Goal: Task Accomplishment & Management: Complete application form

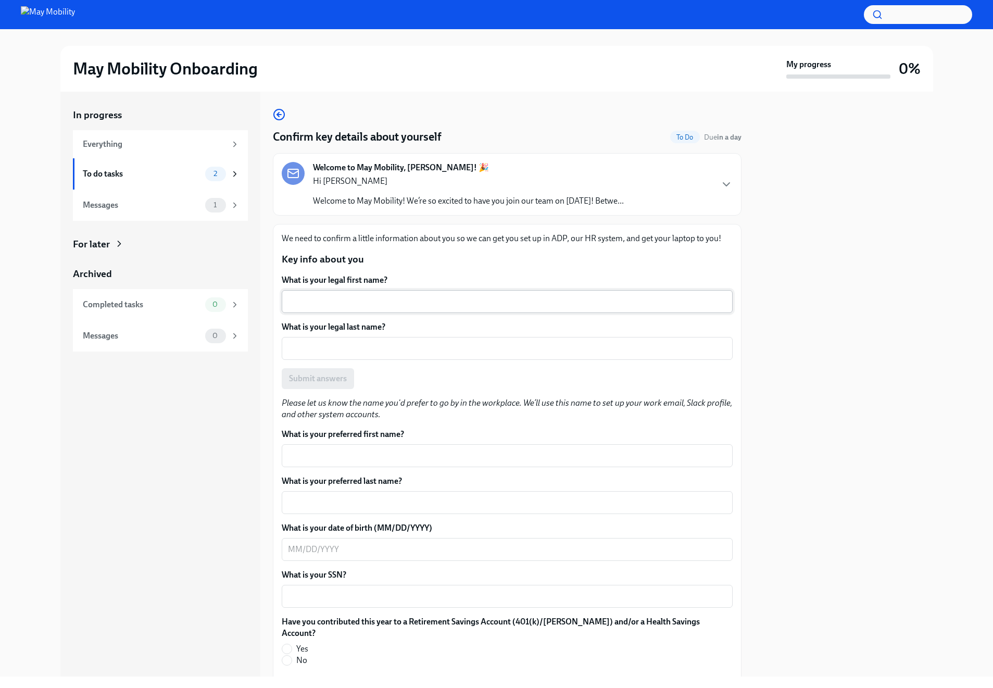
click at [428, 309] on div "x ​" at bounding box center [507, 301] width 451 height 23
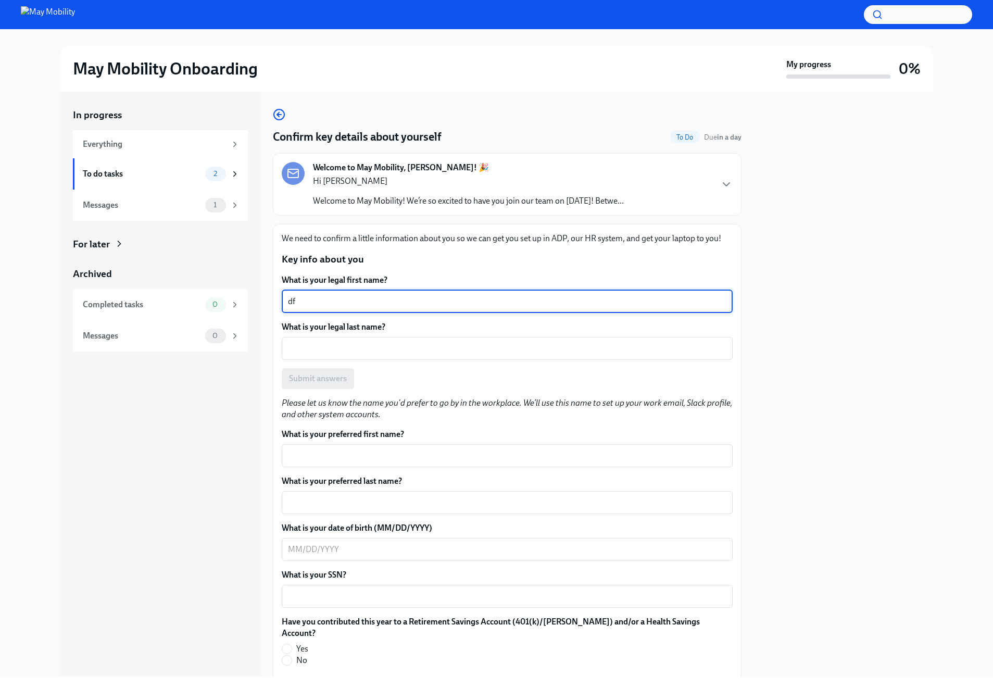
type textarea "d"
type textarea "[PERSON_NAME]"
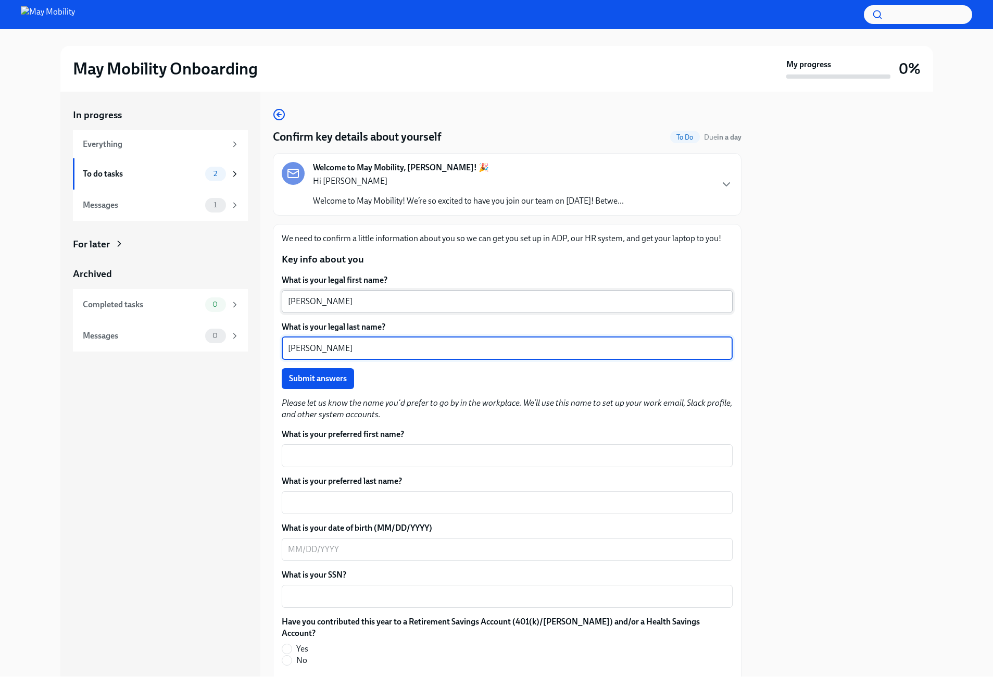
type textarea "[PERSON_NAME]"
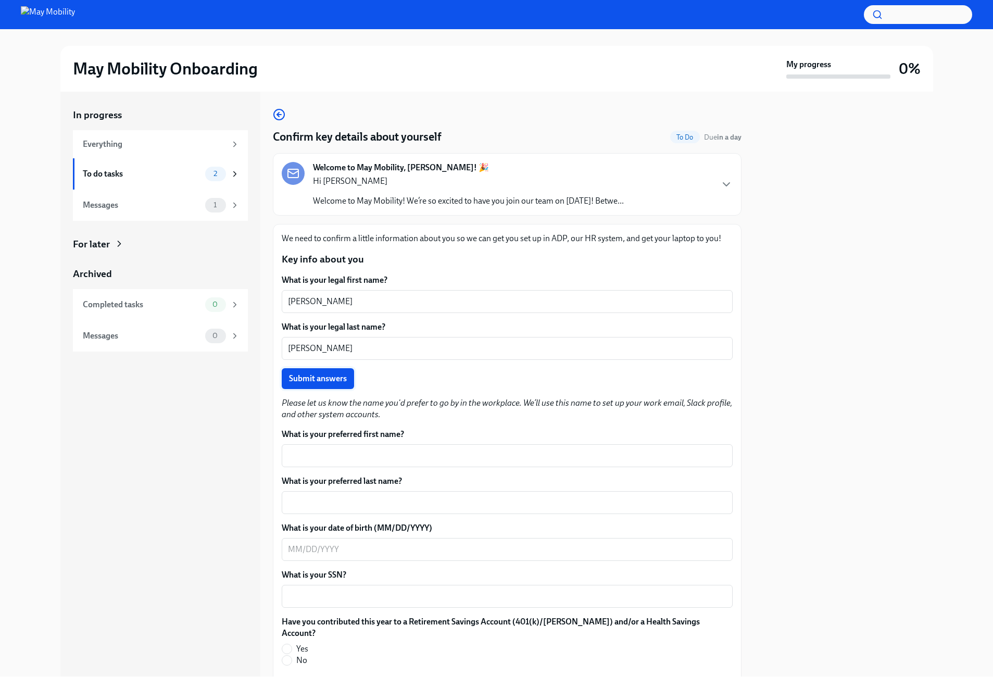
click at [345, 384] on button "Submit answers" at bounding box center [318, 378] width 72 height 21
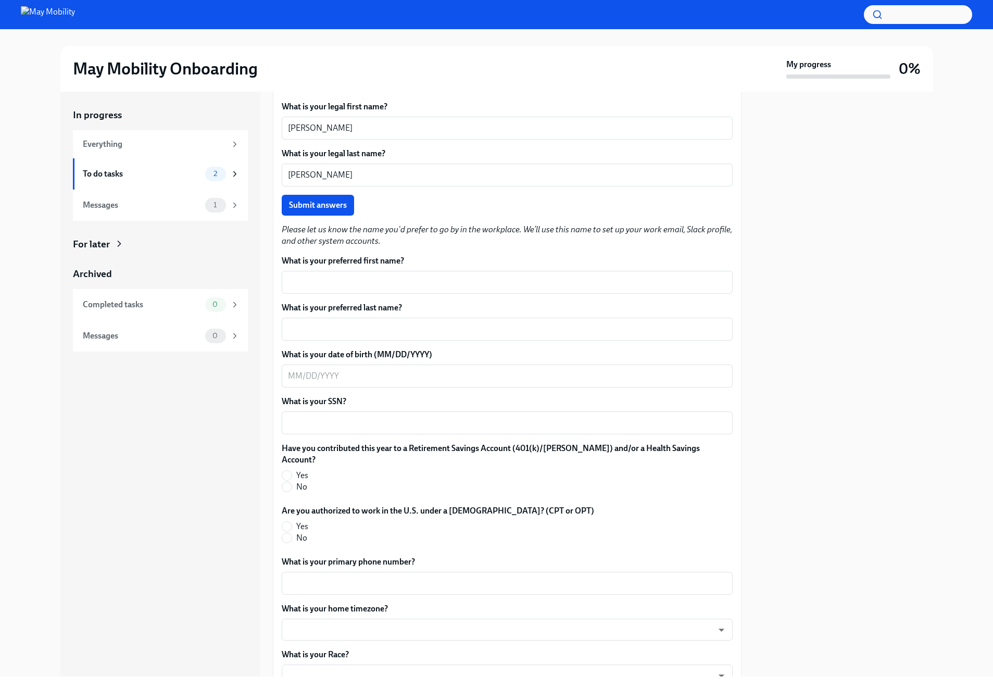
scroll to position [186, 0]
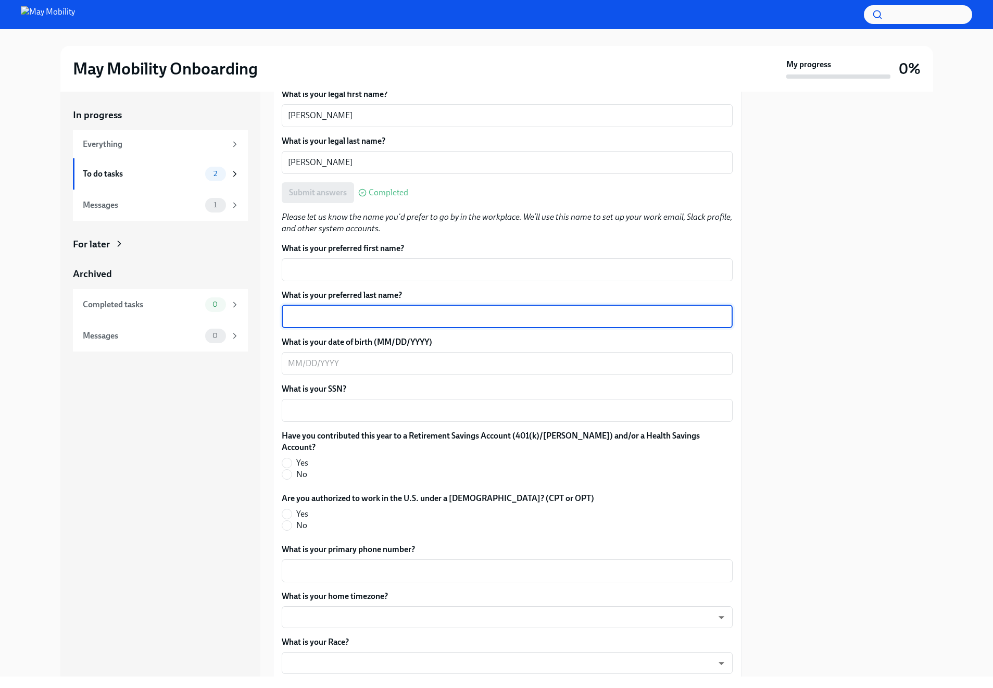
click at [387, 317] on textarea "What is your preferred last name?" at bounding box center [507, 316] width 439 height 13
click at [397, 265] on textarea "What is your preferred first name?" at bounding box center [507, 270] width 439 height 13
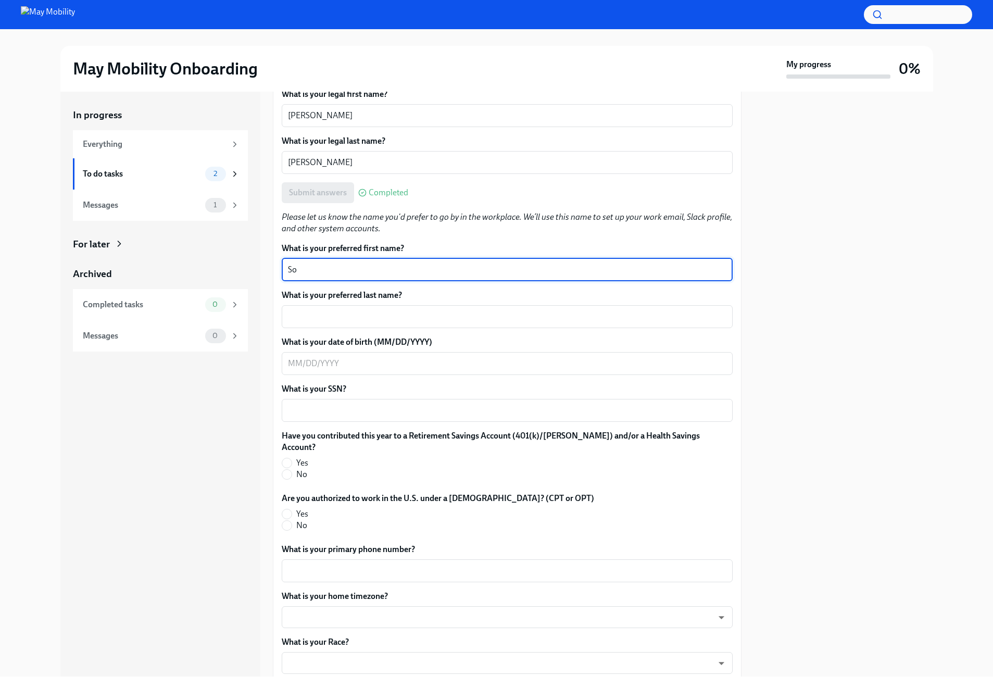
type textarea "S"
type textarea "[PERSON_NAME]"
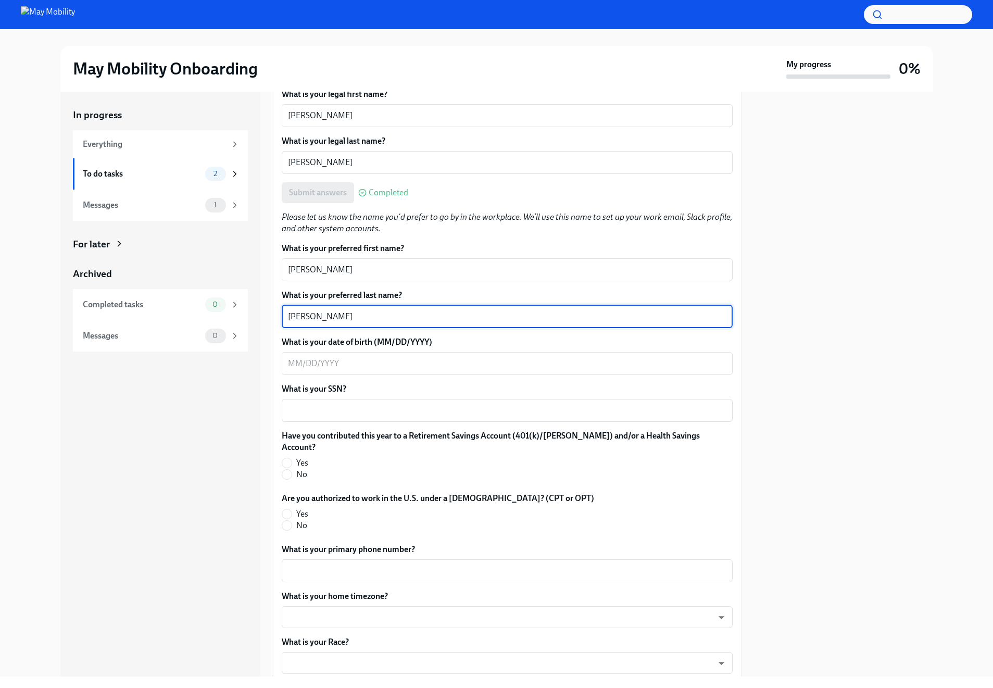
type textarea "[PERSON_NAME]"
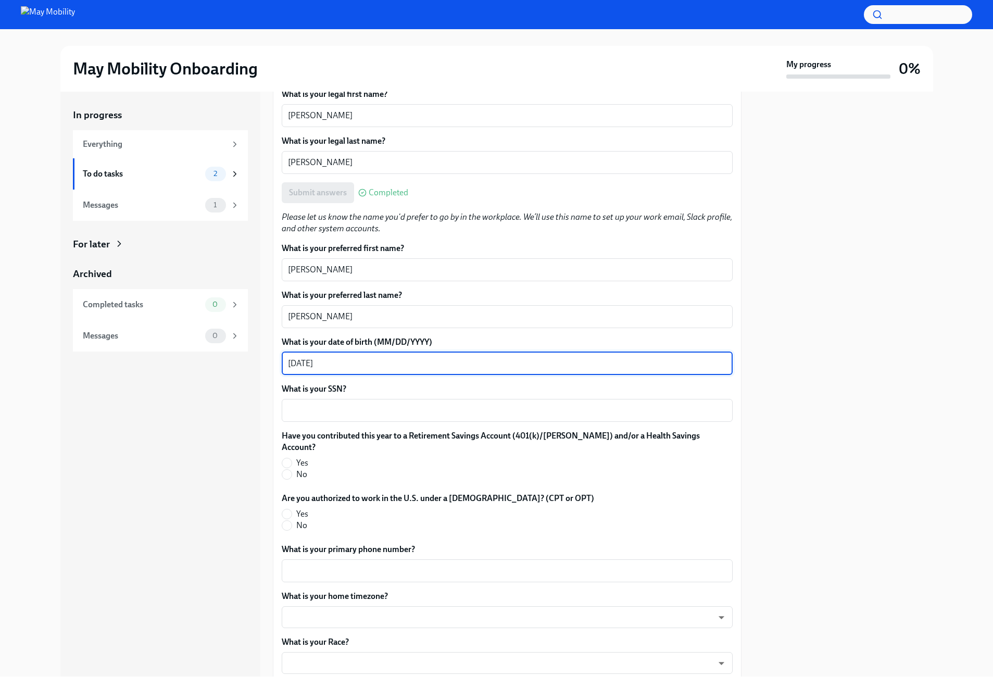
type textarea "[DATE]"
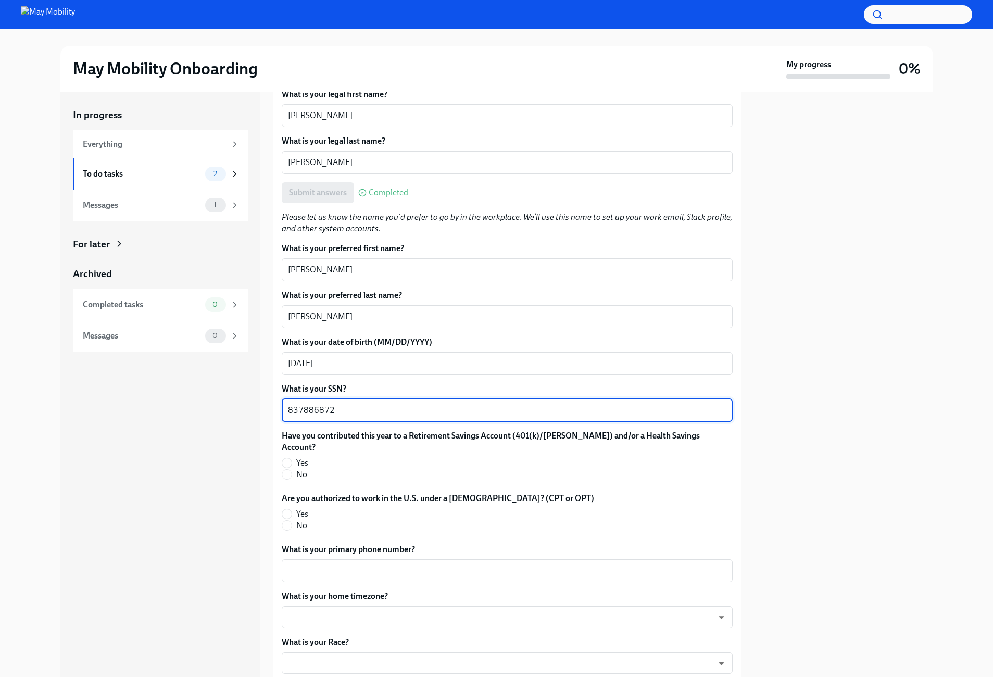
type textarea "837886872"
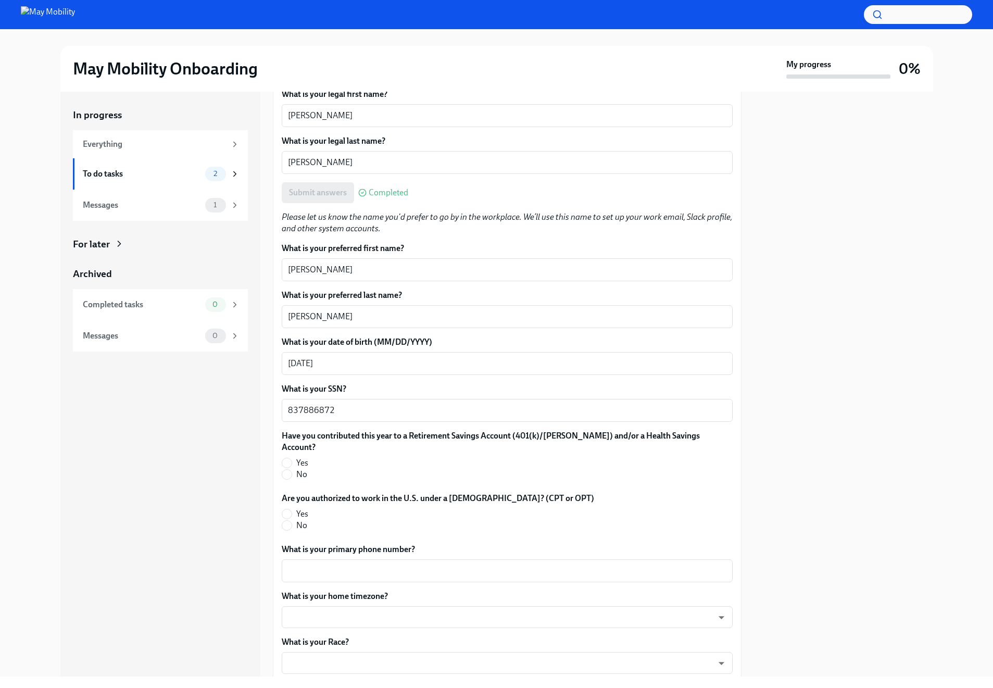
click at [298, 457] on span "Yes" at bounding box center [302, 462] width 12 height 11
click at [292, 458] on input "Yes" at bounding box center [286, 462] width 9 height 9
radio input "true"
click at [290, 521] on input "No" at bounding box center [286, 525] width 9 height 9
radio input "true"
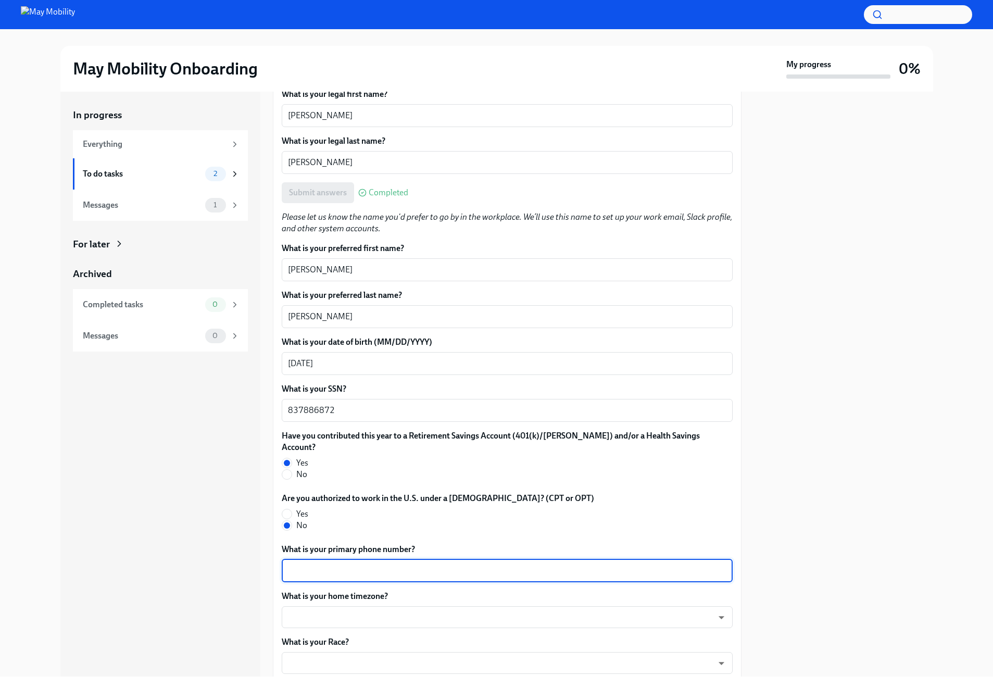
click at [435, 565] on textarea "What is your primary phone number?" at bounding box center [507, 571] width 439 height 13
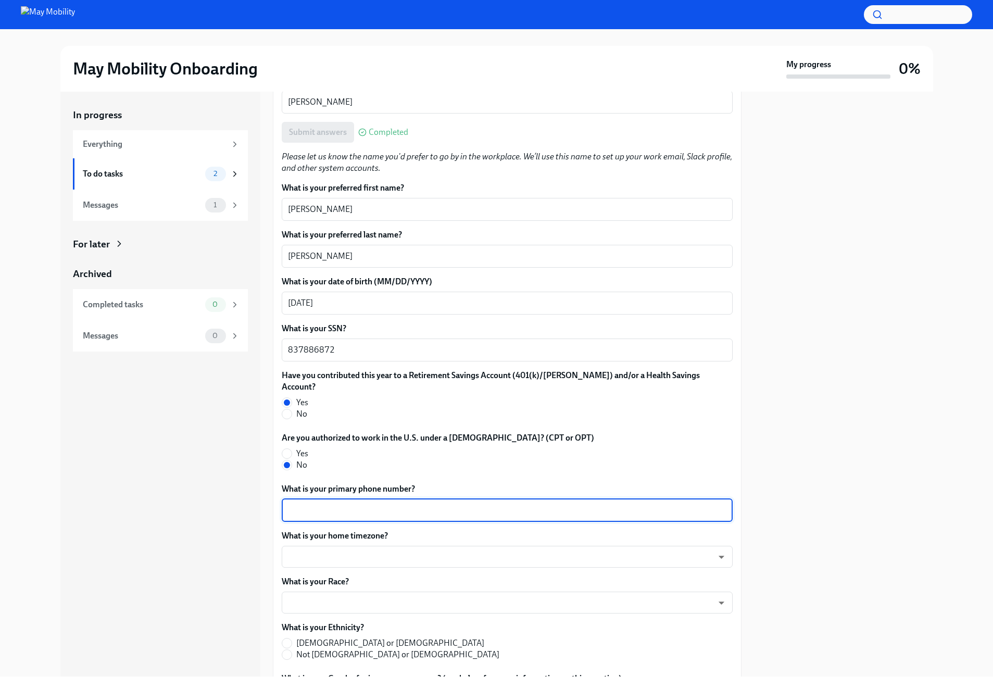
scroll to position [383, 0]
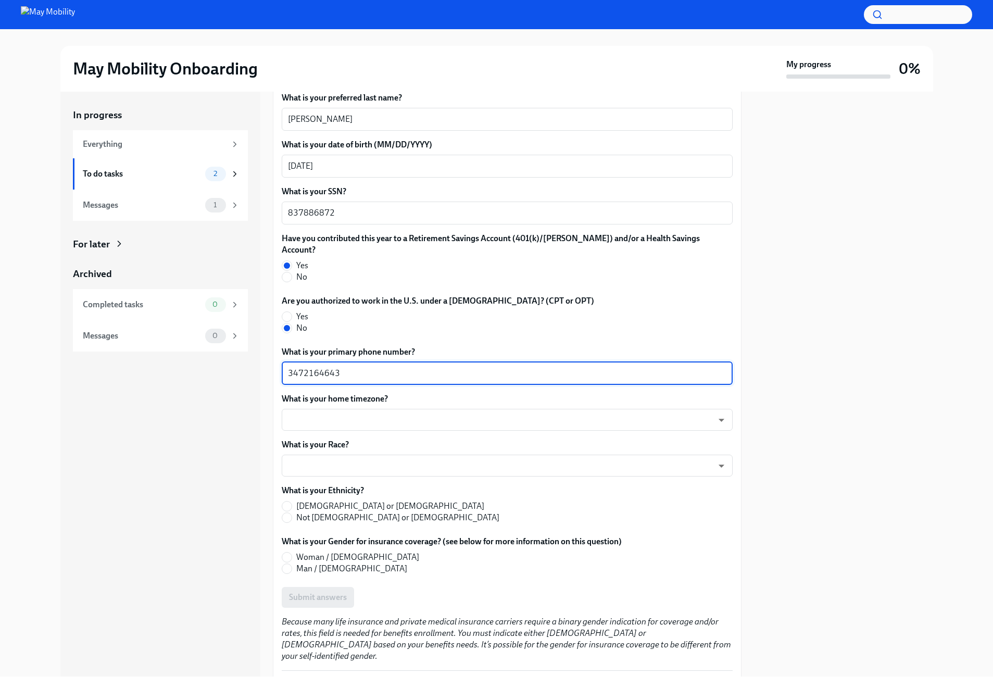
type textarea "3472164643"
click at [510, 396] on div "What is your home timezone? ​ ​" at bounding box center [507, 412] width 451 height 38
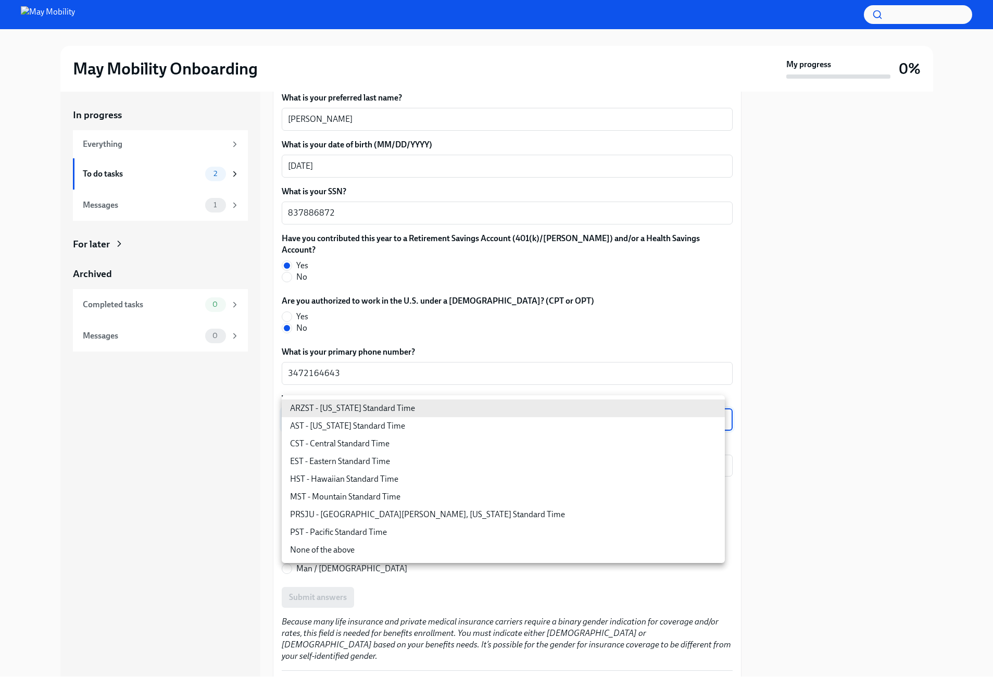
click at [510, 398] on body "May Mobility Onboarding My progress 0% In progress Everything To do tasks 2 Mes…" at bounding box center [496, 344] width 993 height 688
click at [376, 447] on li "CST - Central Standard Time" at bounding box center [503, 444] width 443 height 18
type input "9OoJ6Zc1R"
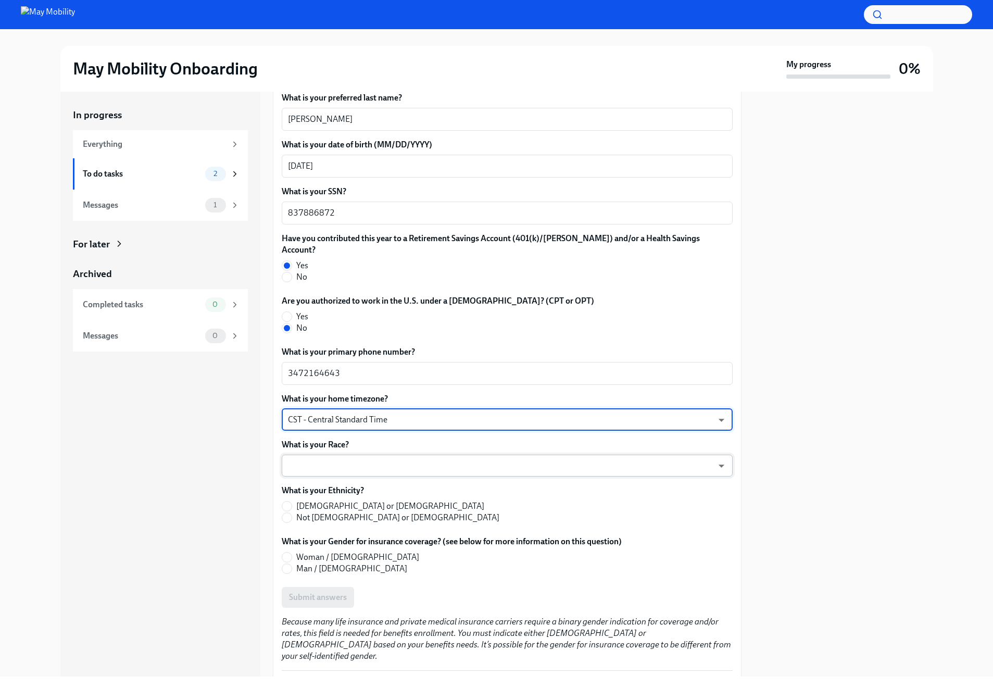
click at [377, 459] on body "May Mobility Onboarding My progress 0% In progress Everything To do tasks 2 Mes…" at bounding box center [496, 344] width 993 height 688
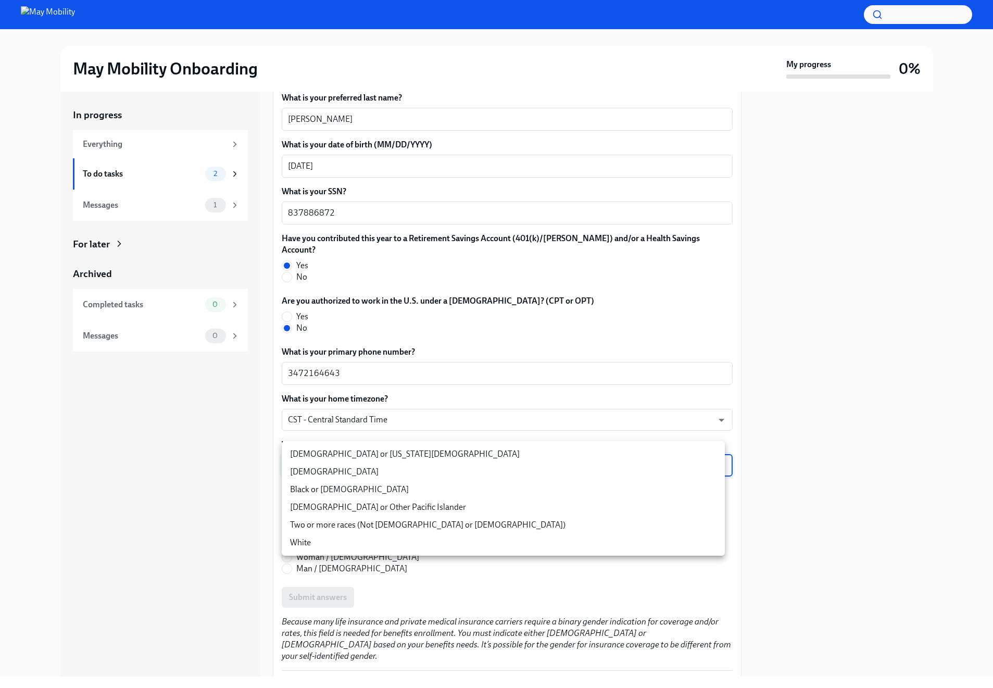
click at [371, 473] on li "[DEMOGRAPHIC_DATA]" at bounding box center [503, 472] width 443 height 18
type input "PJ6yfLBsi"
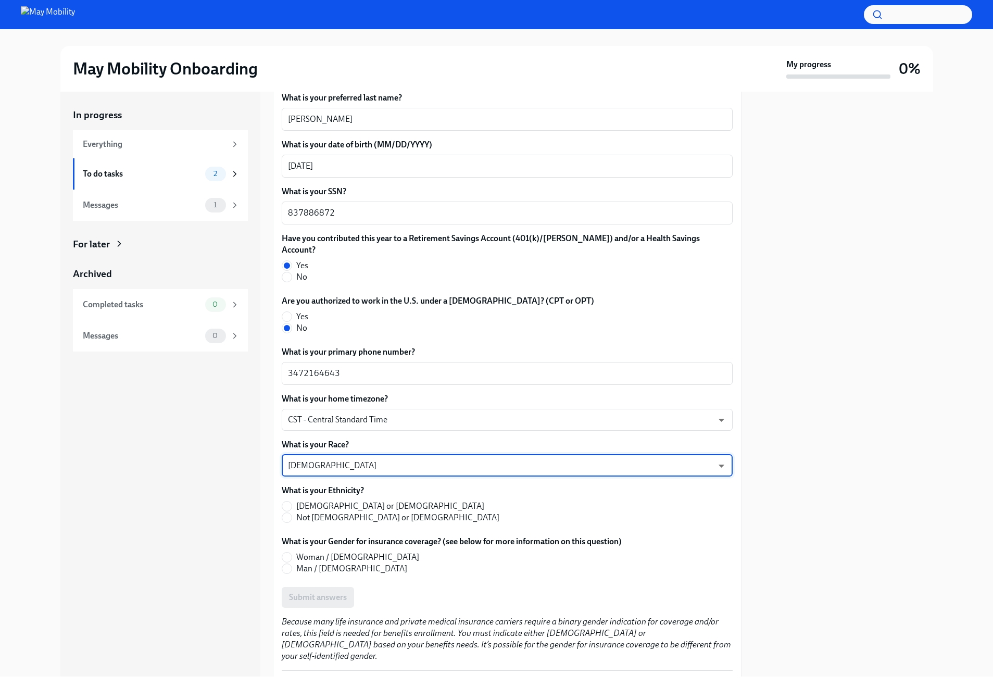
click at [346, 512] on span "Not [DEMOGRAPHIC_DATA] or [DEMOGRAPHIC_DATA]" at bounding box center [397, 517] width 203 height 11
click at [292, 513] on input "Not [DEMOGRAPHIC_DATA] or [DEMOGRAPHIC_DATA]" at bounding box center [286, 517] width 9 height 9
radio input "true"
click at [330, 563] on span "Man / [DEMOGRAPHIC_DATA]" at bounding box center [351, 568] width 111 height 11
click at [292, 564] on input "Man / [DEMOGRAPHIC_DATA]" at bounding box center [286, 568] width 9 height 9
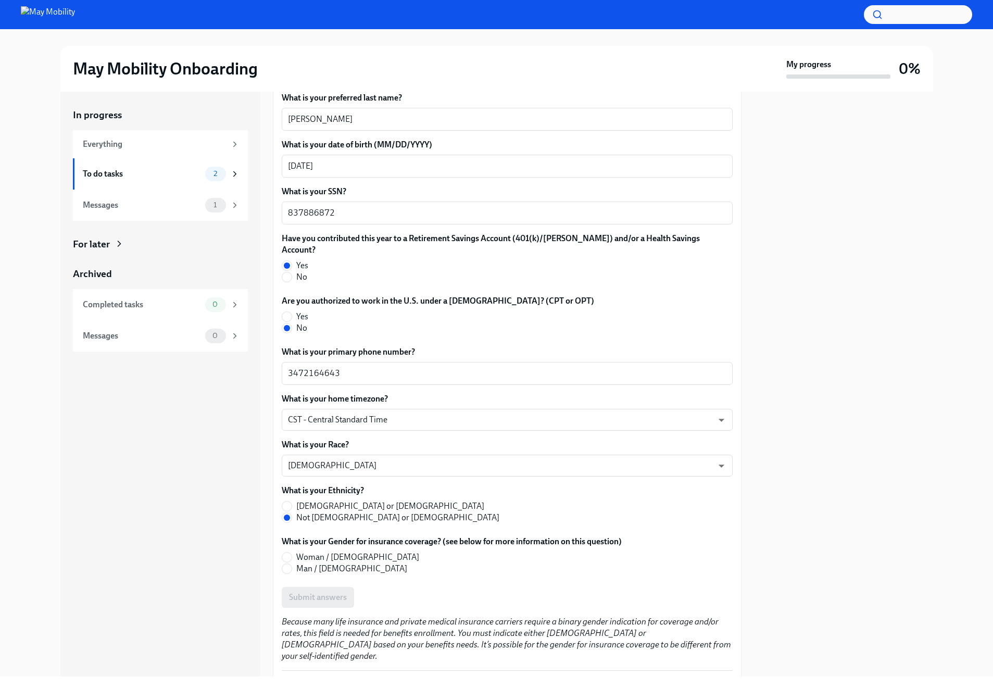
radio input "true"
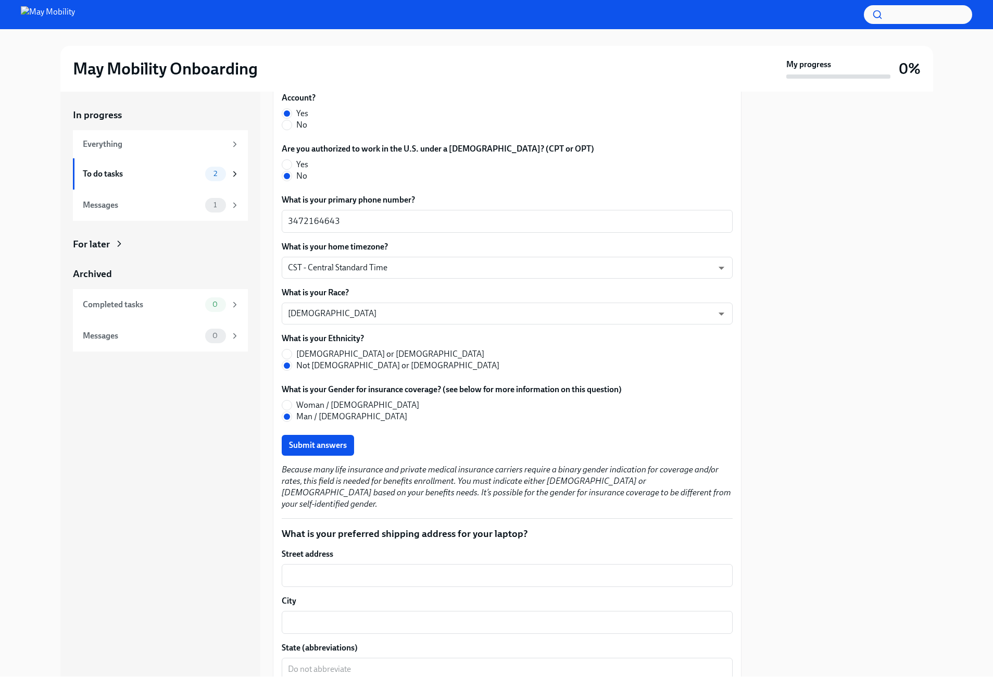
scroll to position [582, 0]
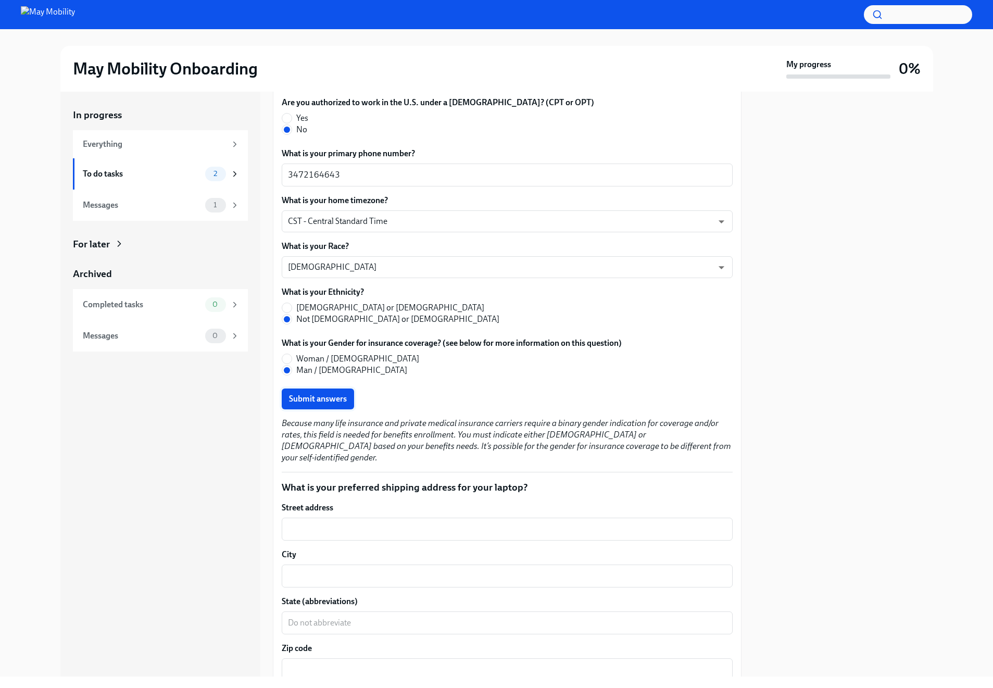
click at [332, 394] on span "Submit answers" at bounding box center [318, 399] width 58 height 10
click at [441, 518] on div "x ​" at bounding box center [507, 529] width 451 height 23
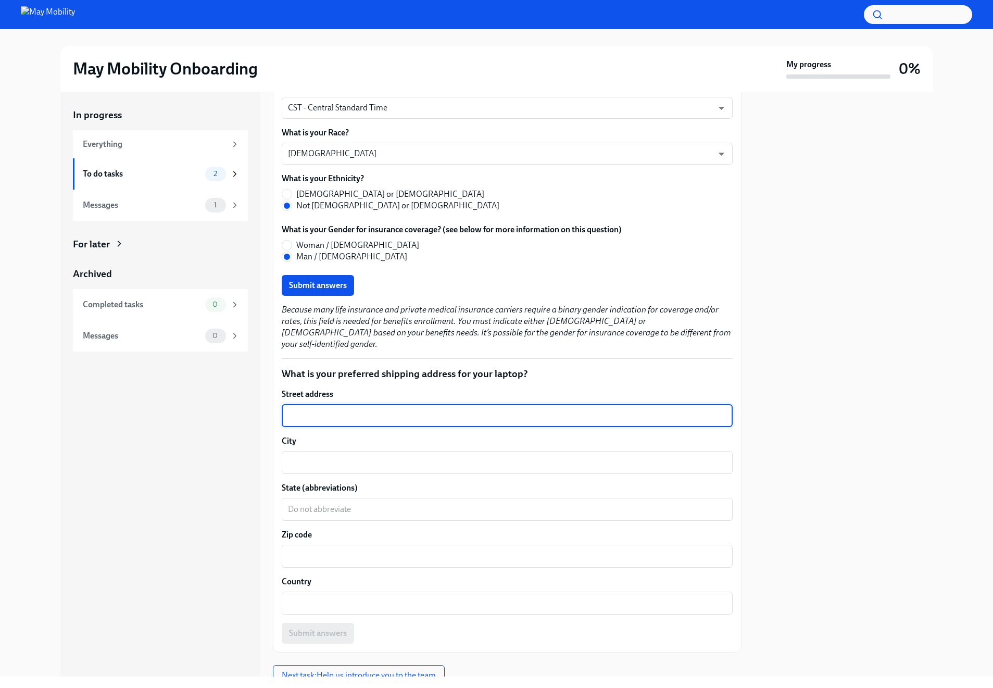
scroll to position [715, 0]
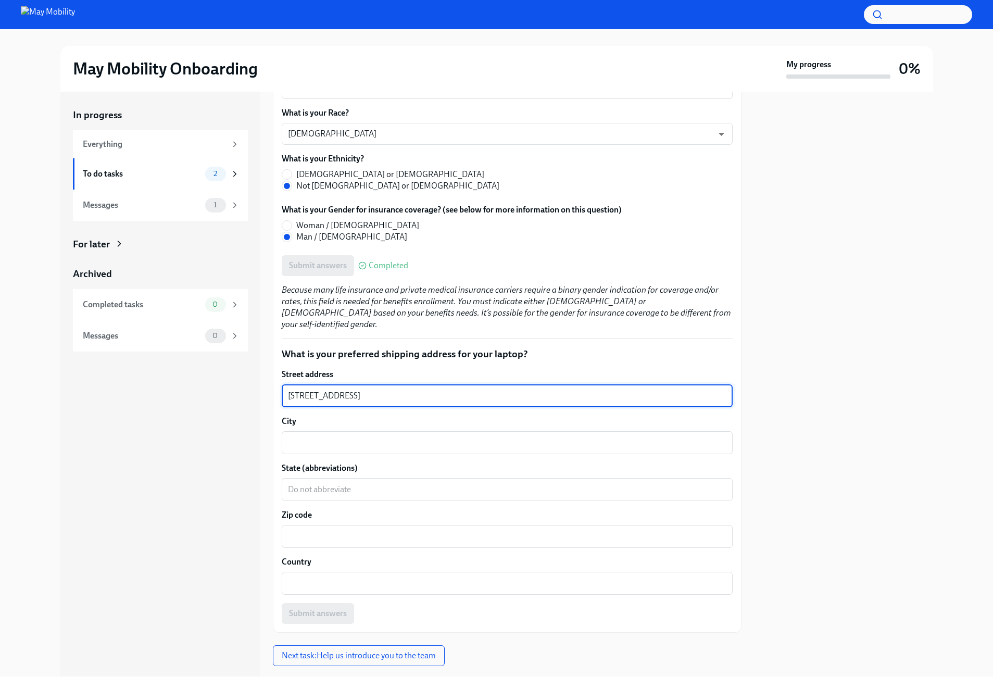
type textarea "[STREET_ADDRESS]"
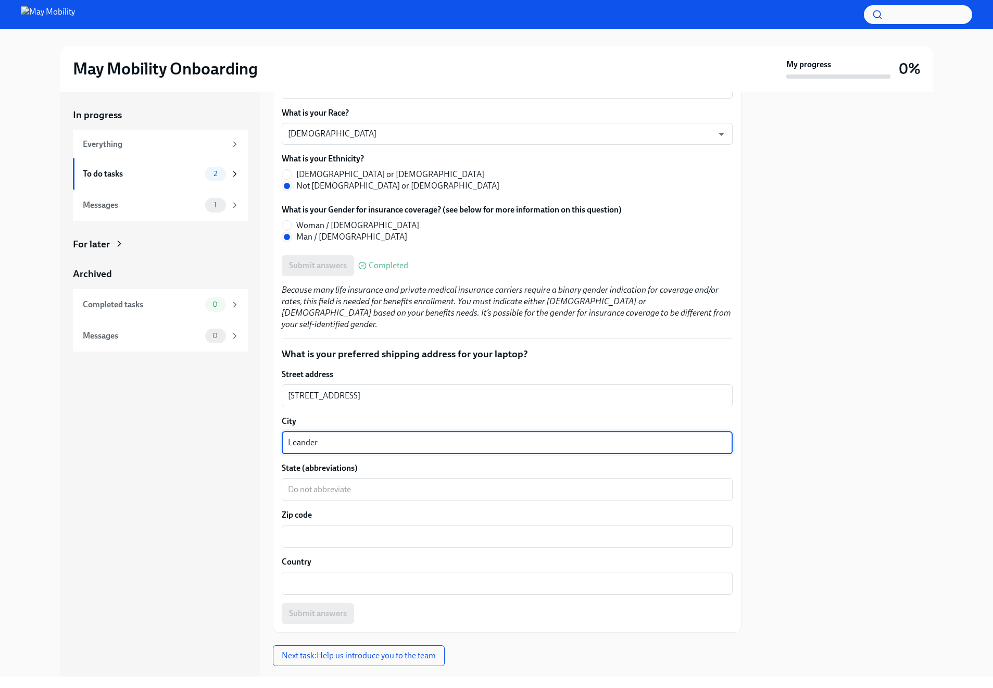
type textarea "Leander"
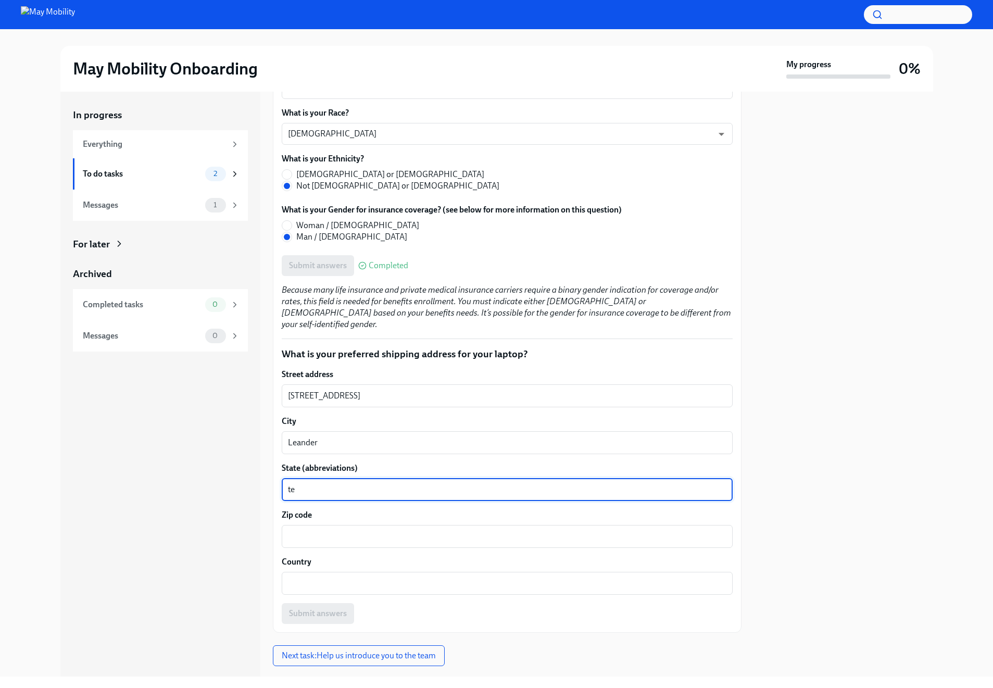
type textarea "t"
type textarea "[GEOGRAPHIC_DATA]"
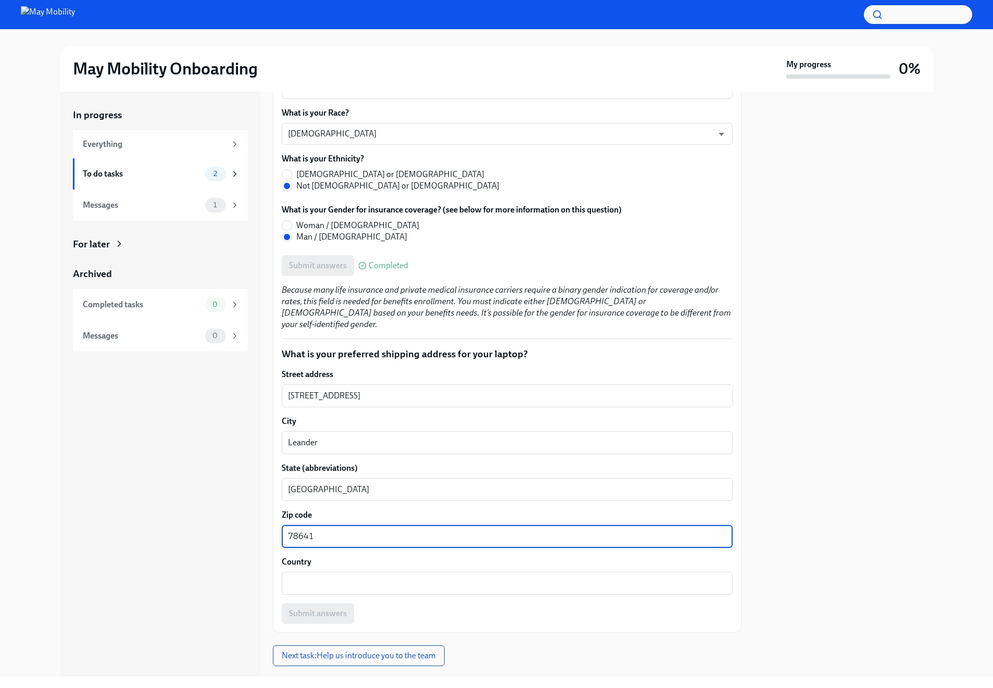
type textarea "78641"
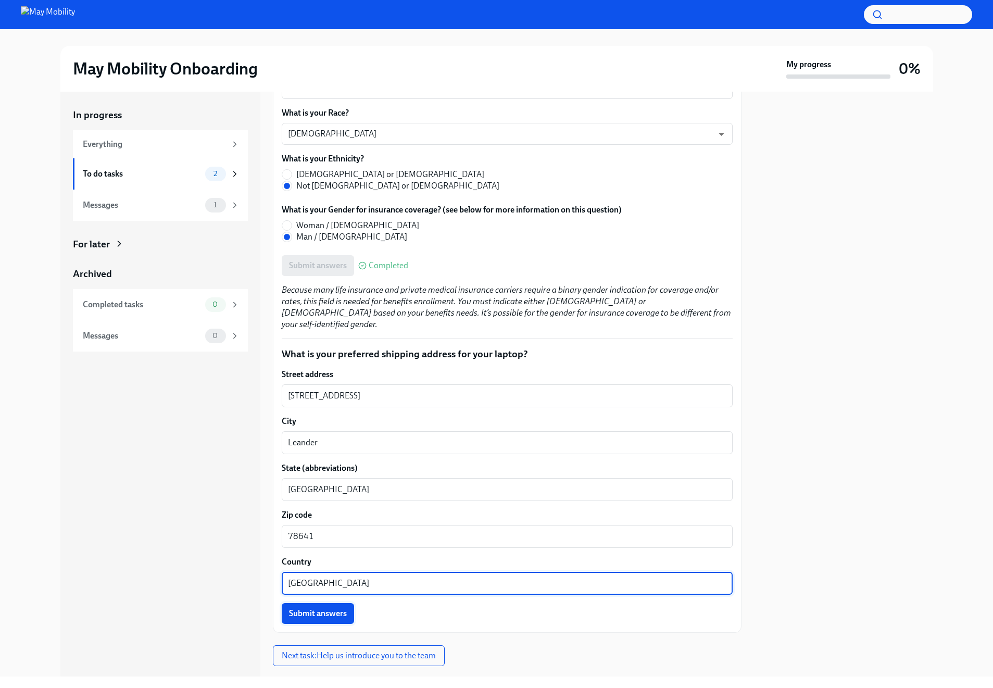
type textarea "[GEOGRAPHIC_DATA]"
click at [336, 608] on span "Submit answers" at bounding box center [318, 613] width 58 height 10
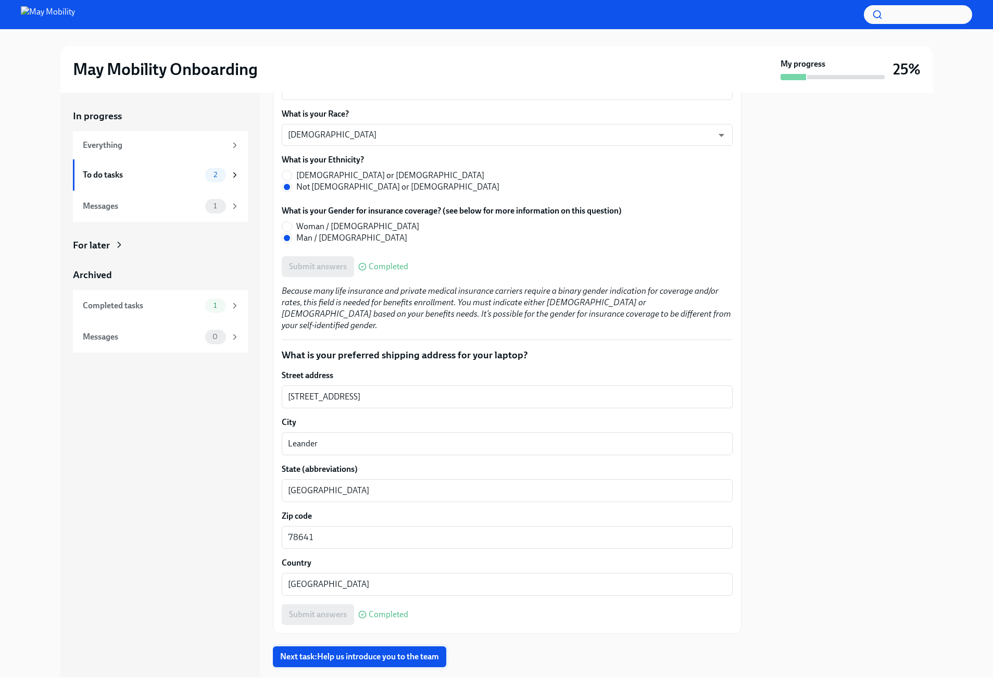
click at [442, 646] on button "Next task : Help us introduce you to the team" at bounding box center [359, 656] width 173 height 21
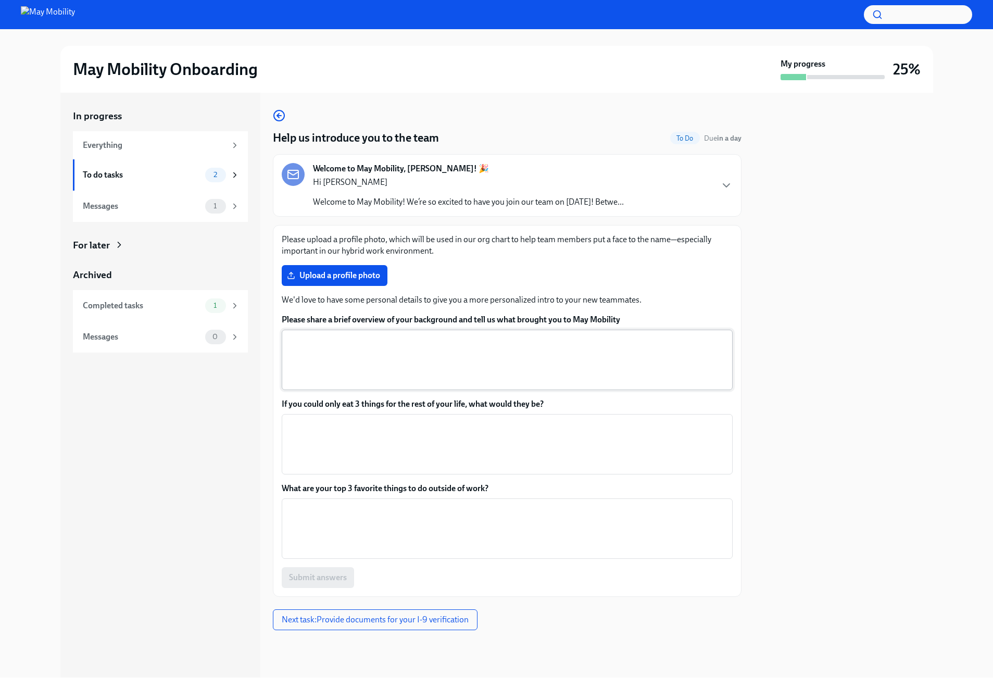
click at [465, 348] on textarea "Please share a brief overview of your background and tell us what brought you t…" at bounding box center [507, 360] width 439 height 50
click at [727, 189] on icon "button" at bounding box center [726, 185] width 13 height 13
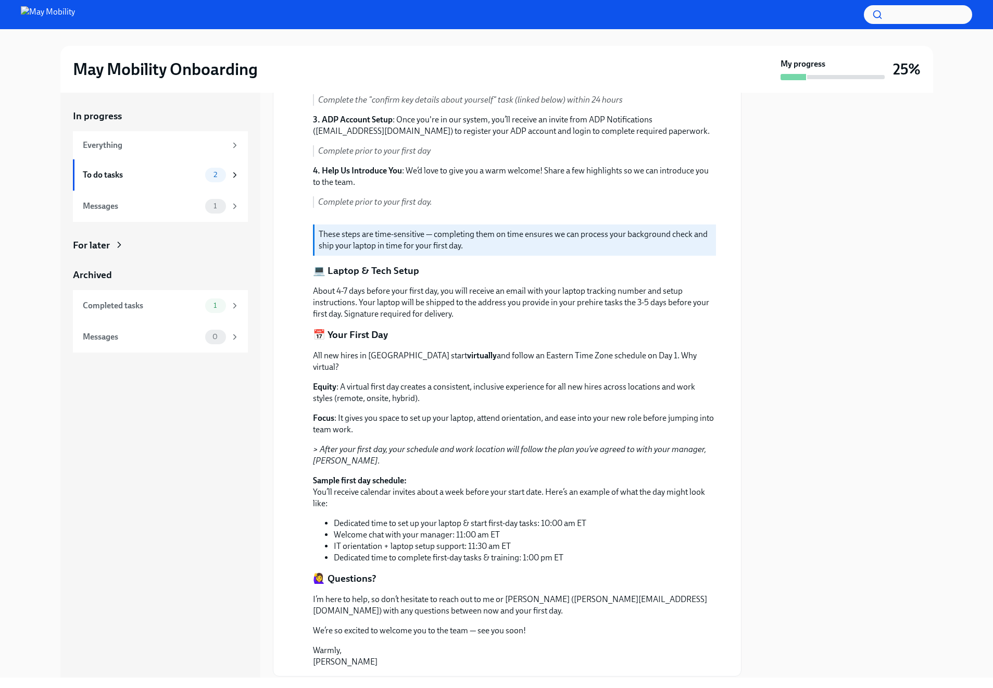
scroll to position [290, 0]
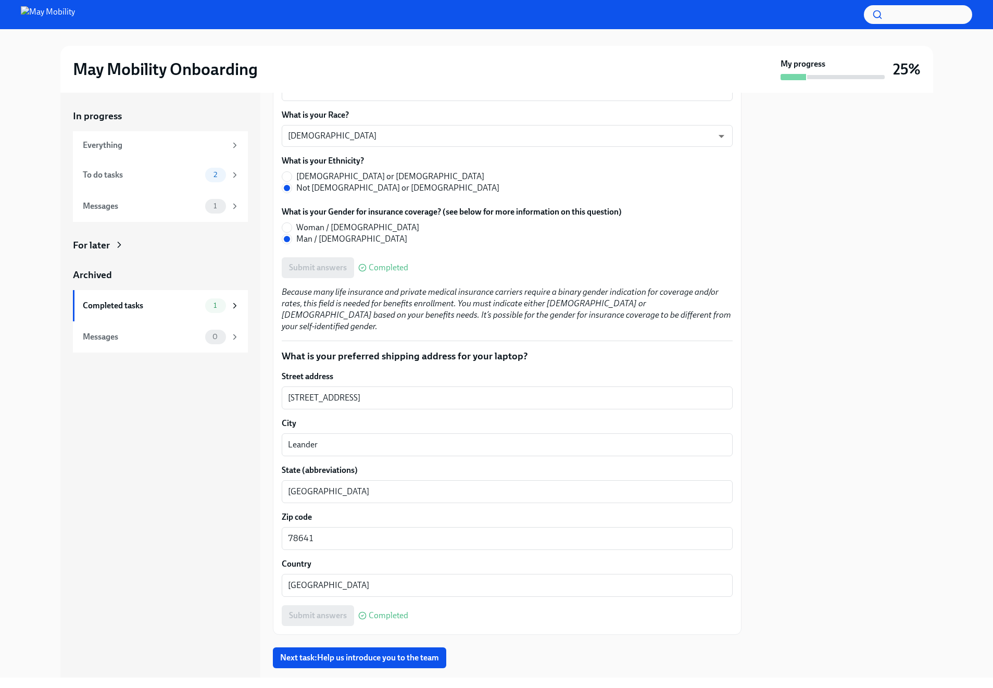
scroll to position [715, 0]
click at [441, 646] on button "Next task : Help us introduce you to the team" at bounding box center [359, 656] width 173 height 21
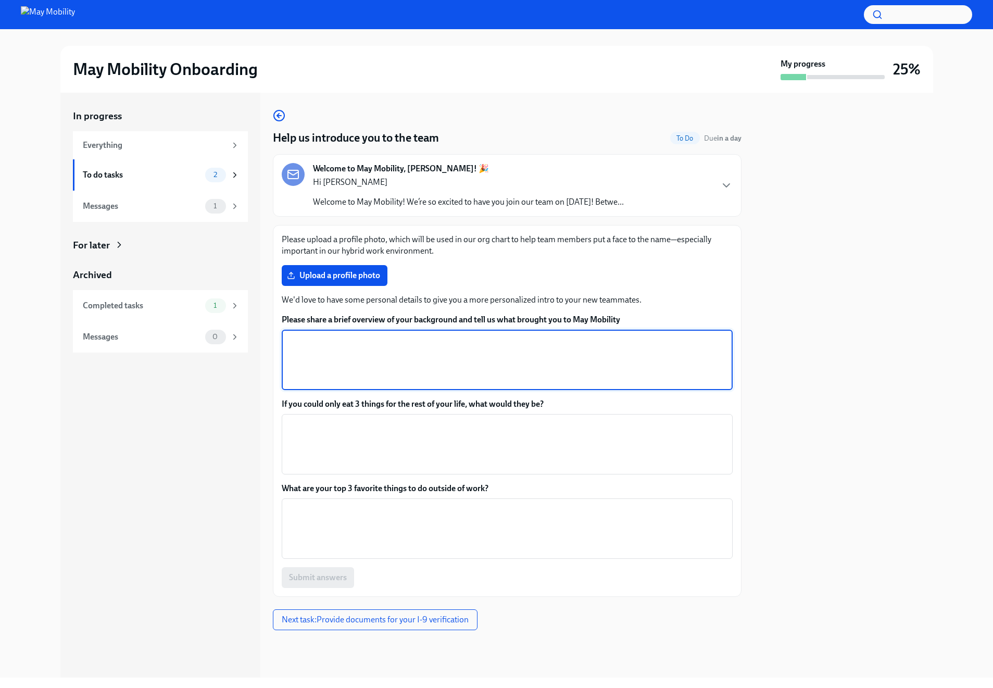
click at [472, 343] on textarea "Please share a brief overview of your background and tell us what brought you t…" at bounding box center [507, 360] width 439 height 50
